Goal: Navigation & Orientation: Find specific page/section

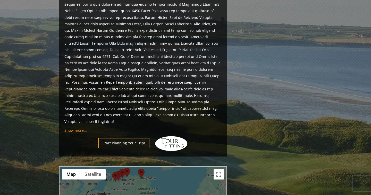
scroll to position [421, 0]
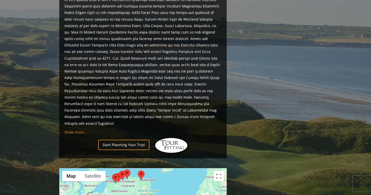
click at [112, 174] on area at bounding box center [112, 174] width 0 height 0
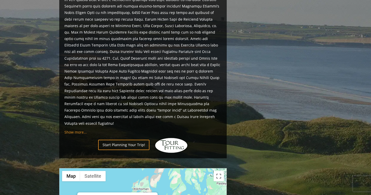
click at [154, 192] on button "Close" at bounding box center [151, 198] width 12 height 12
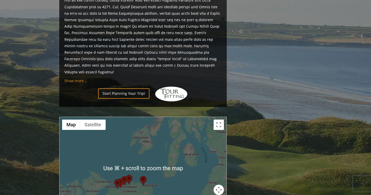
scroll to position [474, 0]
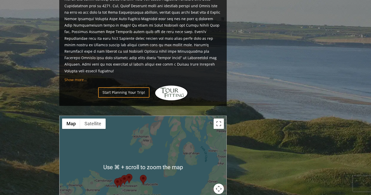
click at [120, 178] on img at bounding box center [117, 183] width 7 height 10
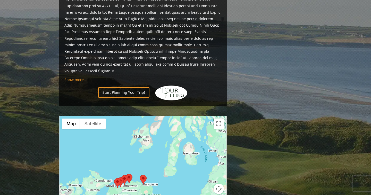
click at [117, 177] on area at bounding box center [117, 177] width 0 height 0
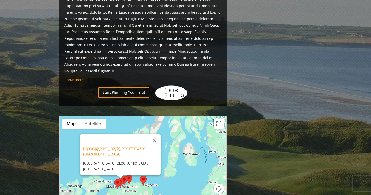
click at [121, 176] on area at bounding box center [121, 176] width 0 height 0
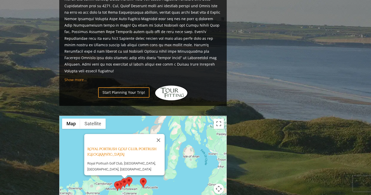
click at [126, 177] on area at bounding box center [126, 177] width 0 height 0
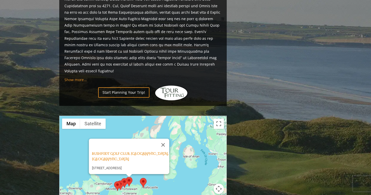
click at [140, 178] on area at bounding box center [140, 178] width 0 height 0
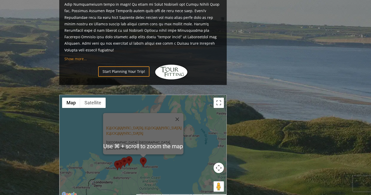
scroll to position [495, 0]
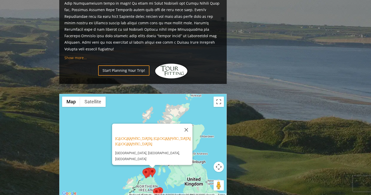
click at [157, 187] on area at bounding box center [157, 187] width 0 height 0
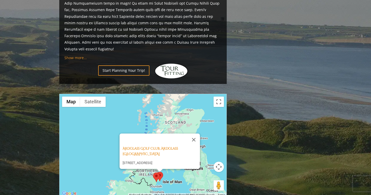
click at [153, 172] on area at bounding box center [153, 172] width 0 height 0
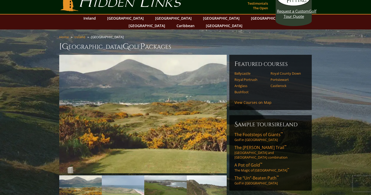
scroll to position [7, 0]
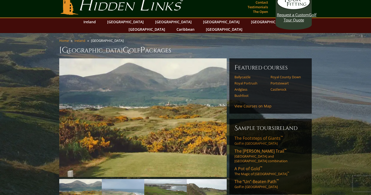
click at [259, 135] on span "The Footsteps of Giants ™" at bounding box center [259, 138] width 48 height 6
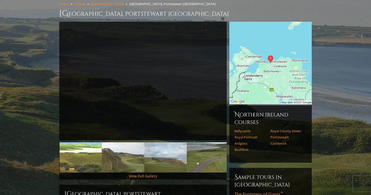
scroll to position [41, 0]
